Goal: Transaction & Acquisition: Purchase product/service

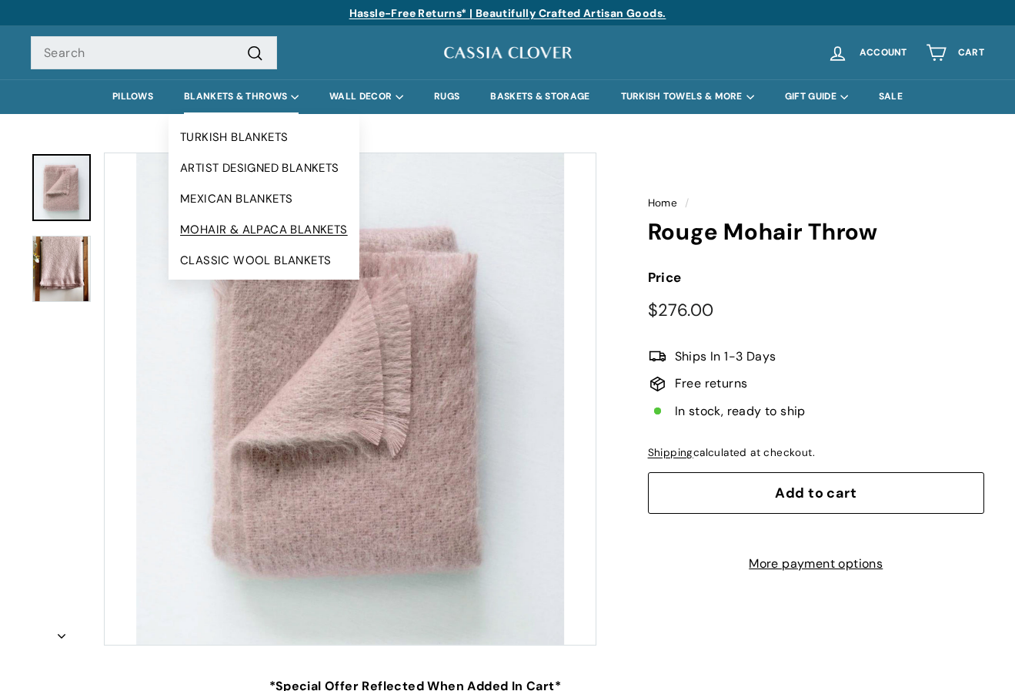
click at [291, 218] on link "MOHAIR & ALPACA BLANKETS" at bounding box center [264, 229] width 191 height 31
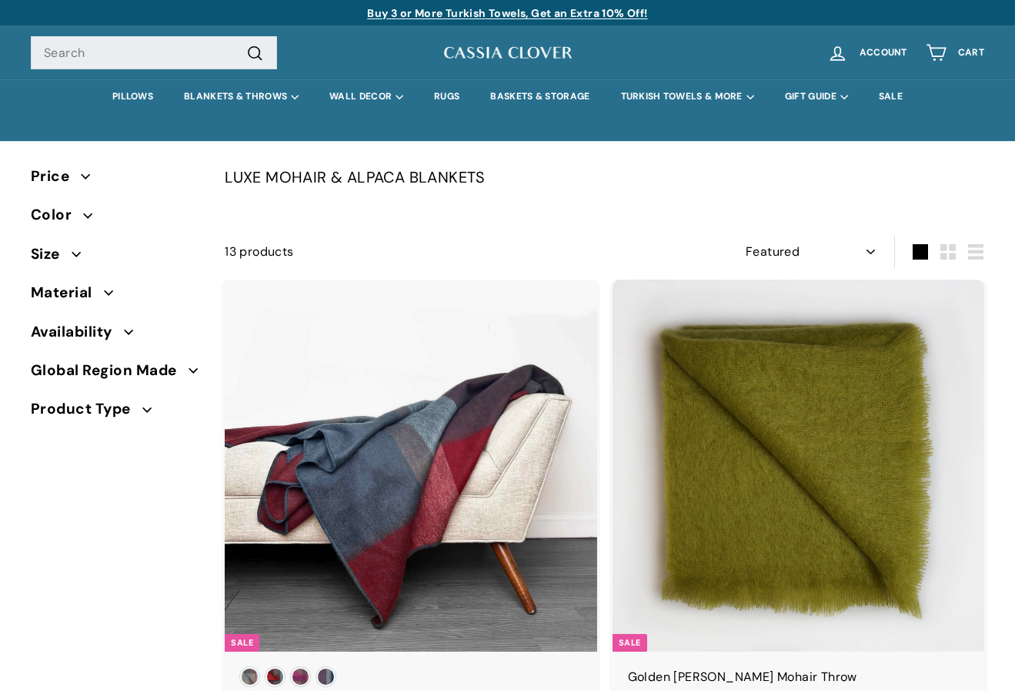
select select "manual"
click at [91, 268] on button "Size" at bounding box center [115, 258] width 169 height 38
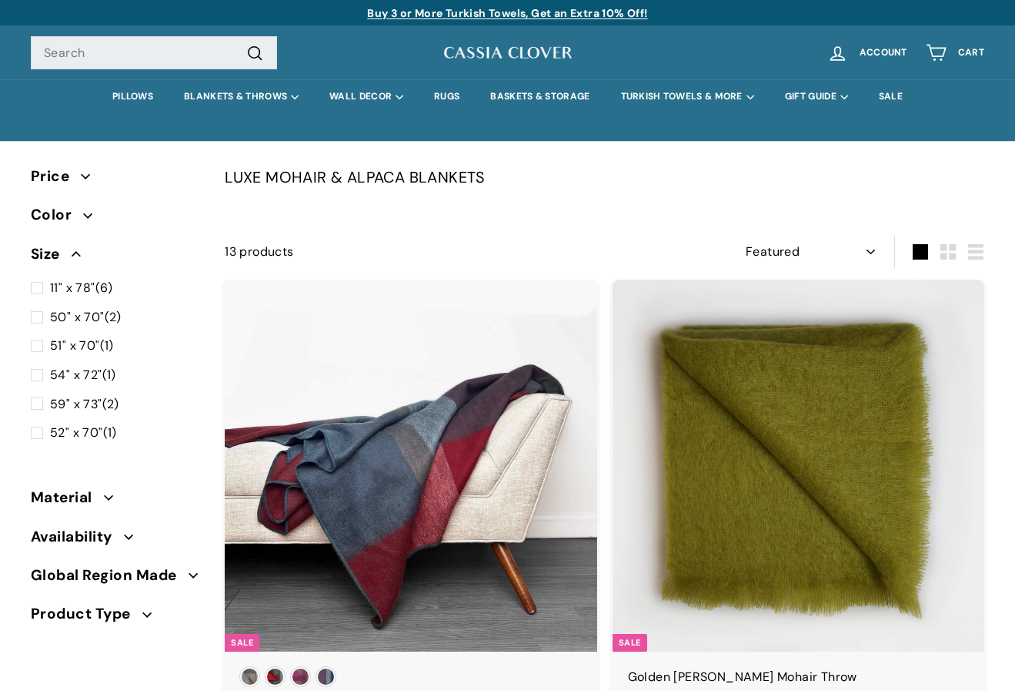
scroll to position [267, 0]
